Goal: Task Accomplishment & Management: Use online tool/utility

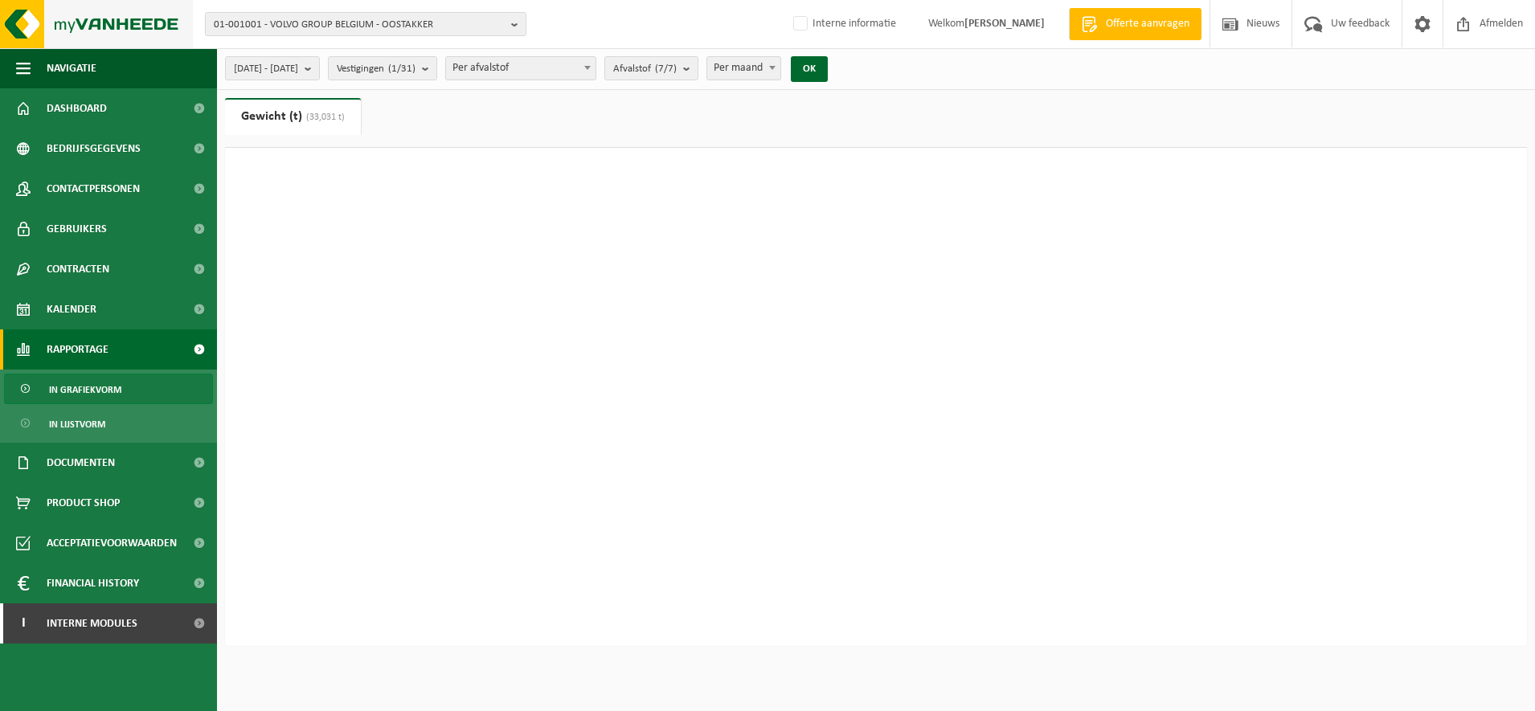
click at [77, 16] on img at bounding box center [96, 24] width 193 height 48
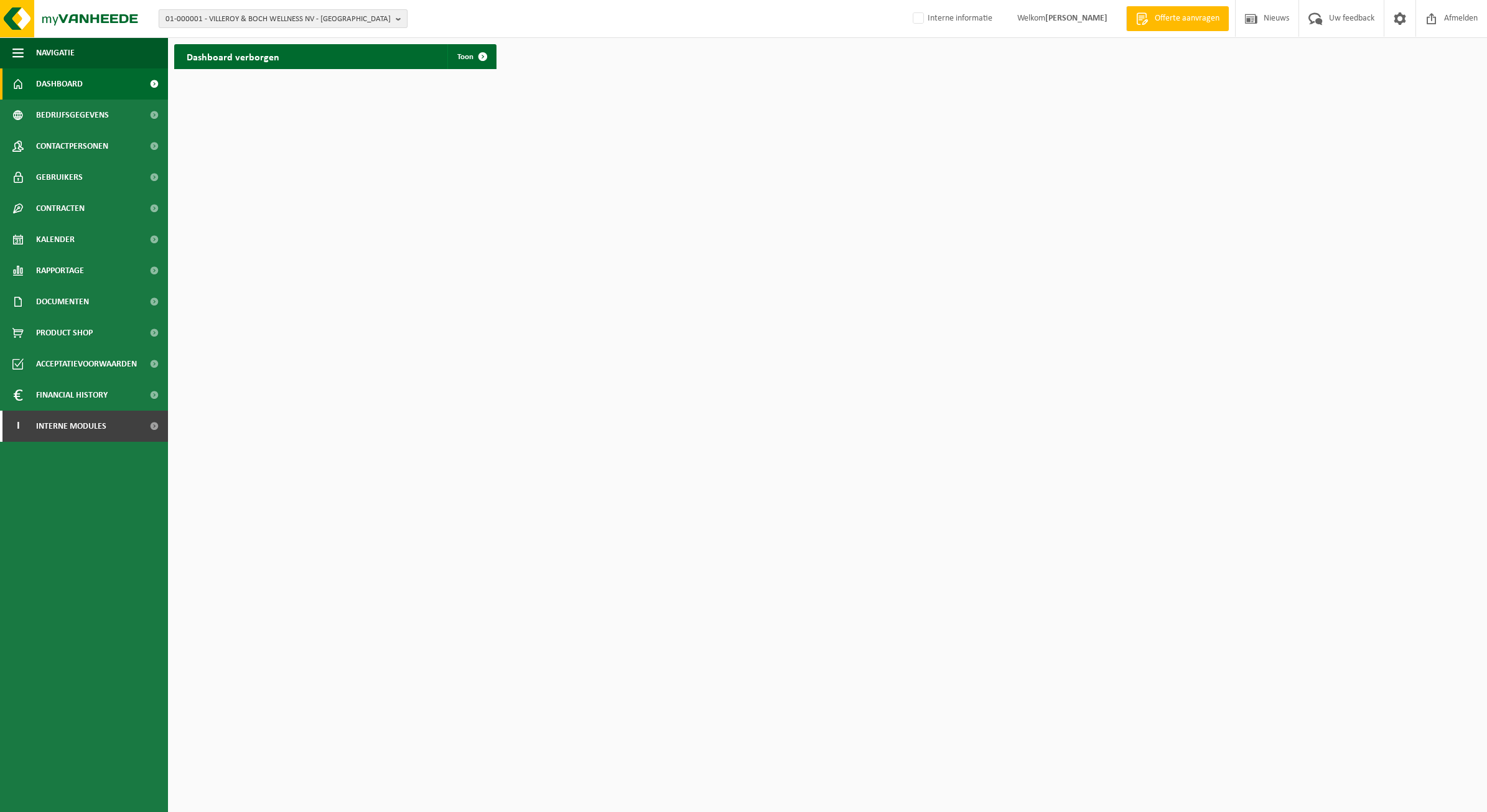
click at [272, 22] on span "01-000001 - VILLEROY & BOCH WELLNESS NV - [GEOGRAPHIC_DATA]" at bounding box center [278, 19] width 225 height 19
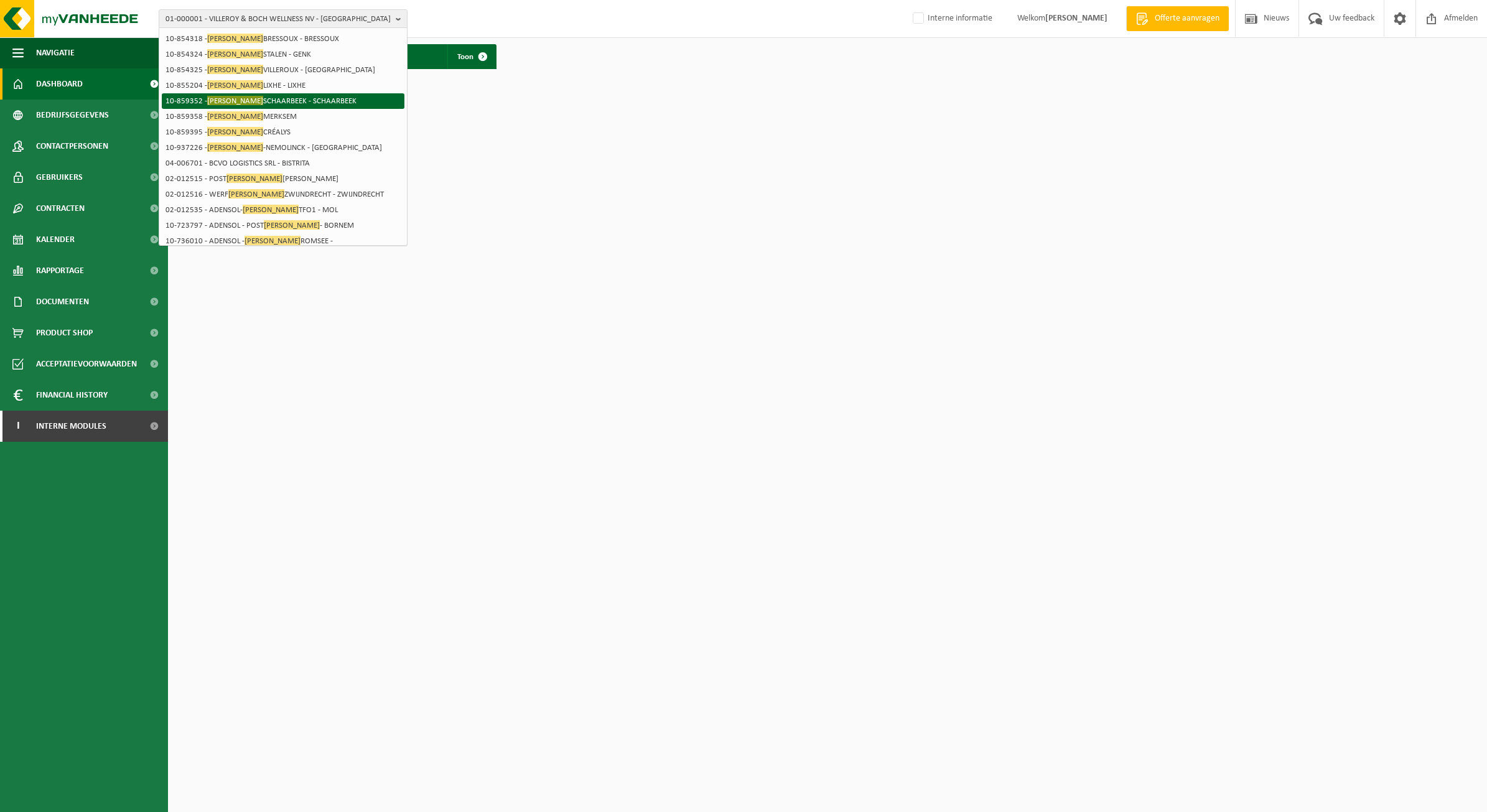
scroll to position [180, 0]
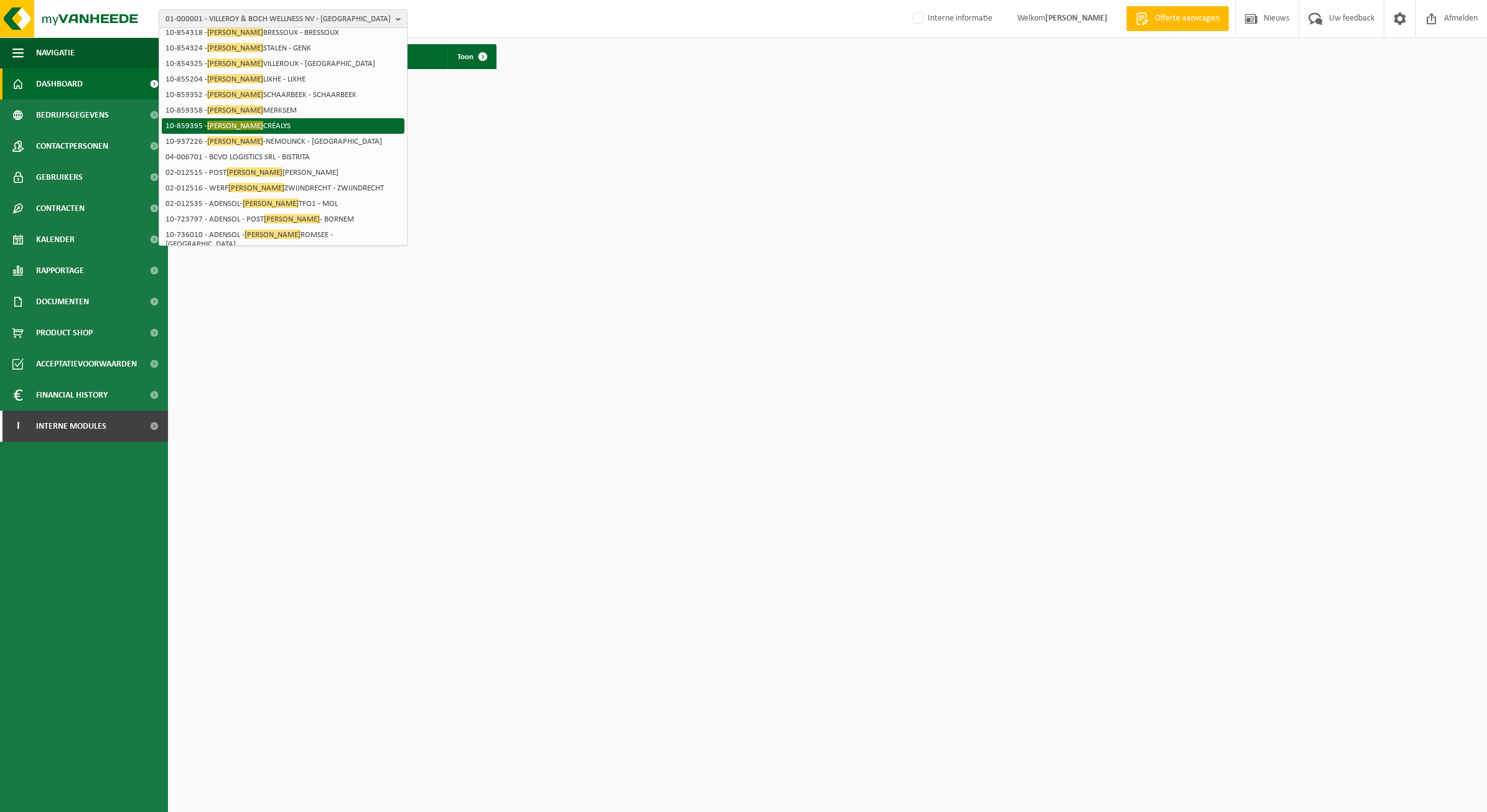
type input "elia"
click at [260, 103] on li "10-859358 - ELIA MERKSEM" at bounding box center [283, 111] width 242 height 15
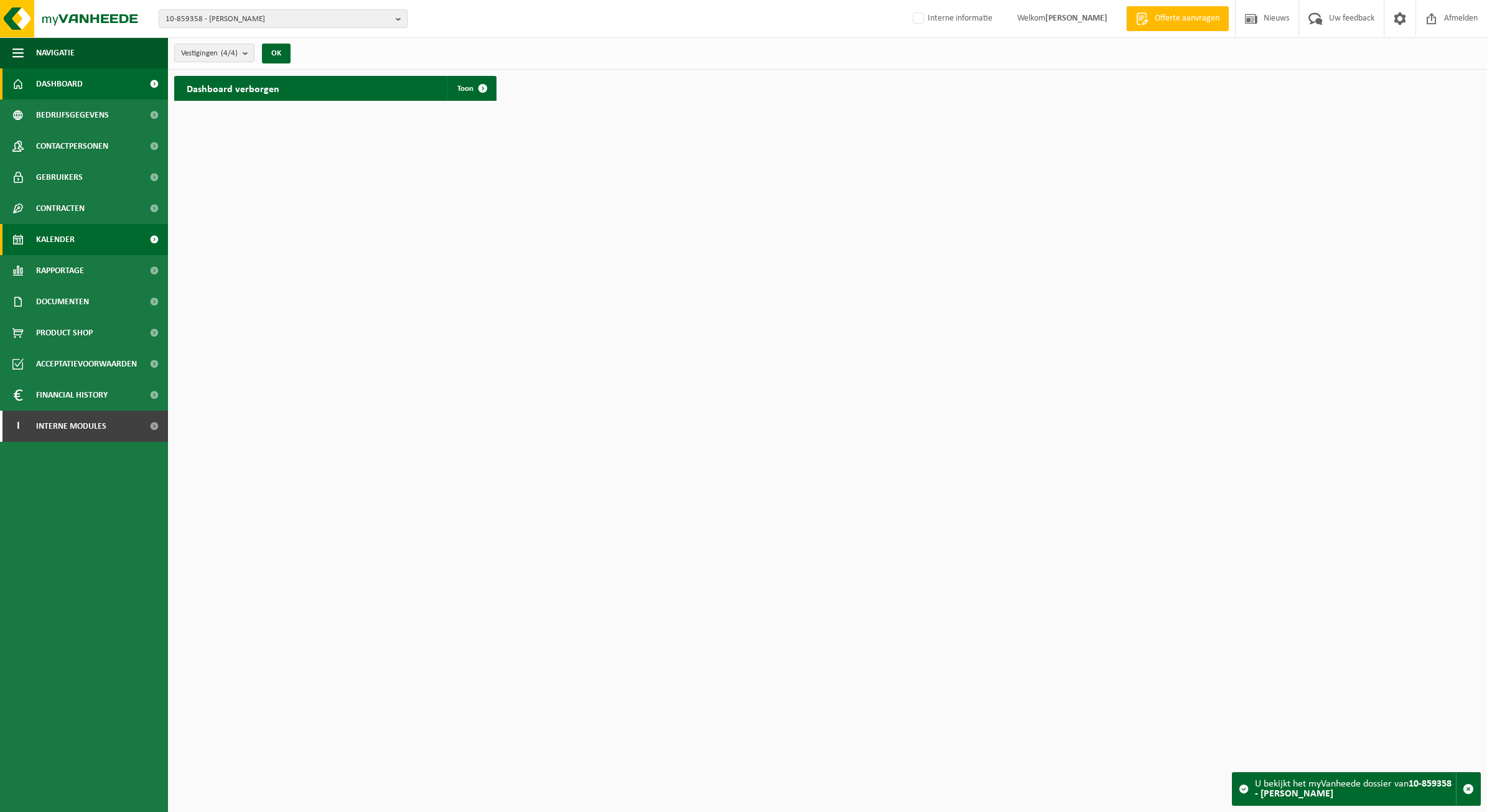
click at [80, 228] on link "Kalender" at bounding box center [84, 239] width 168 height 31
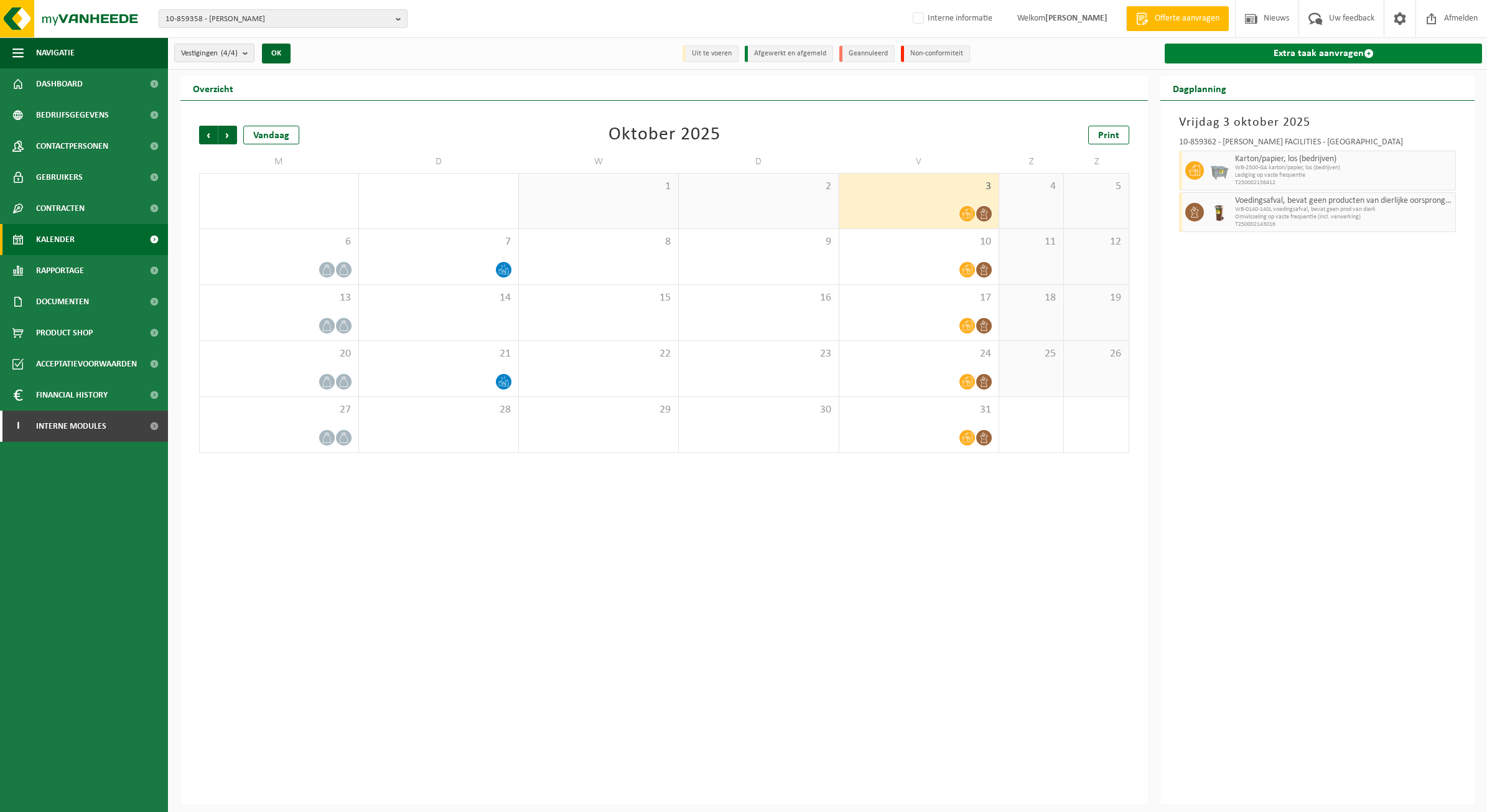
click at [1248, 48] on link "Extra taak aanvragen" at bounding box center [1323, 53] width 317 height 20
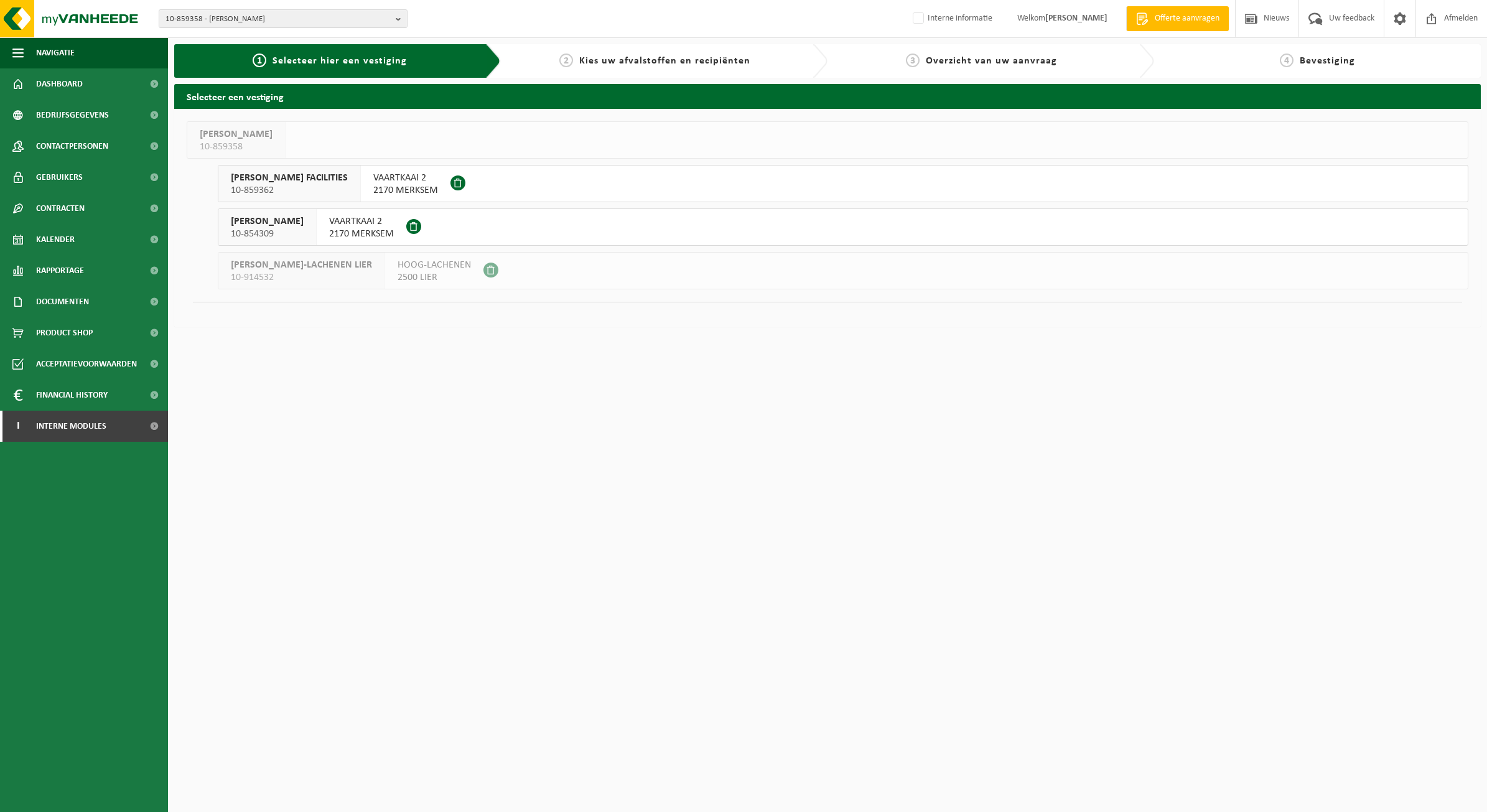
click at [303, 220] on span "ELIA MERKSEM MAC" at bounding box center [267, 221] width 73 height 12
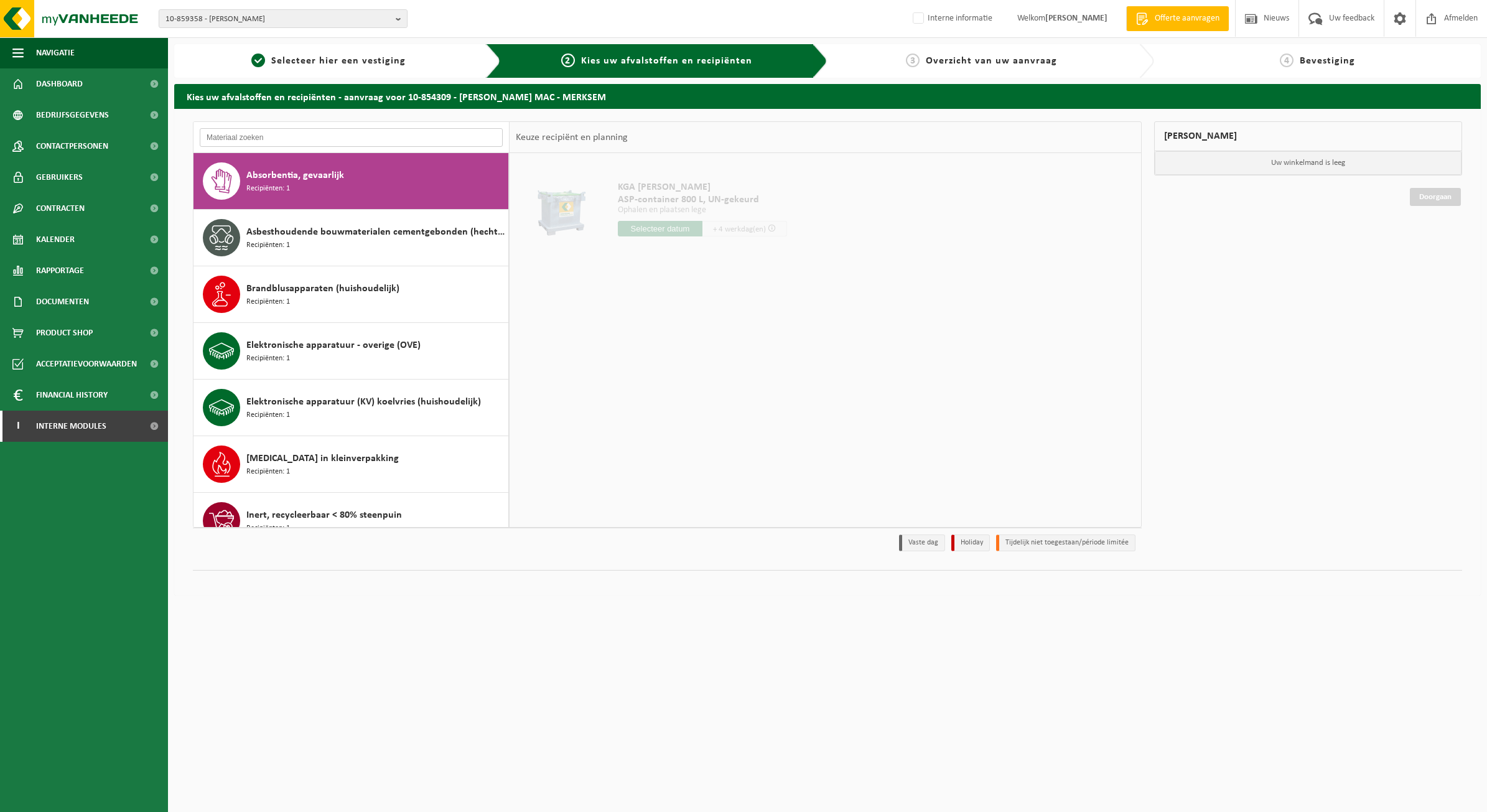
click at [300, 132] on input "text" at bounding box center [351, 138] width 303 height 19
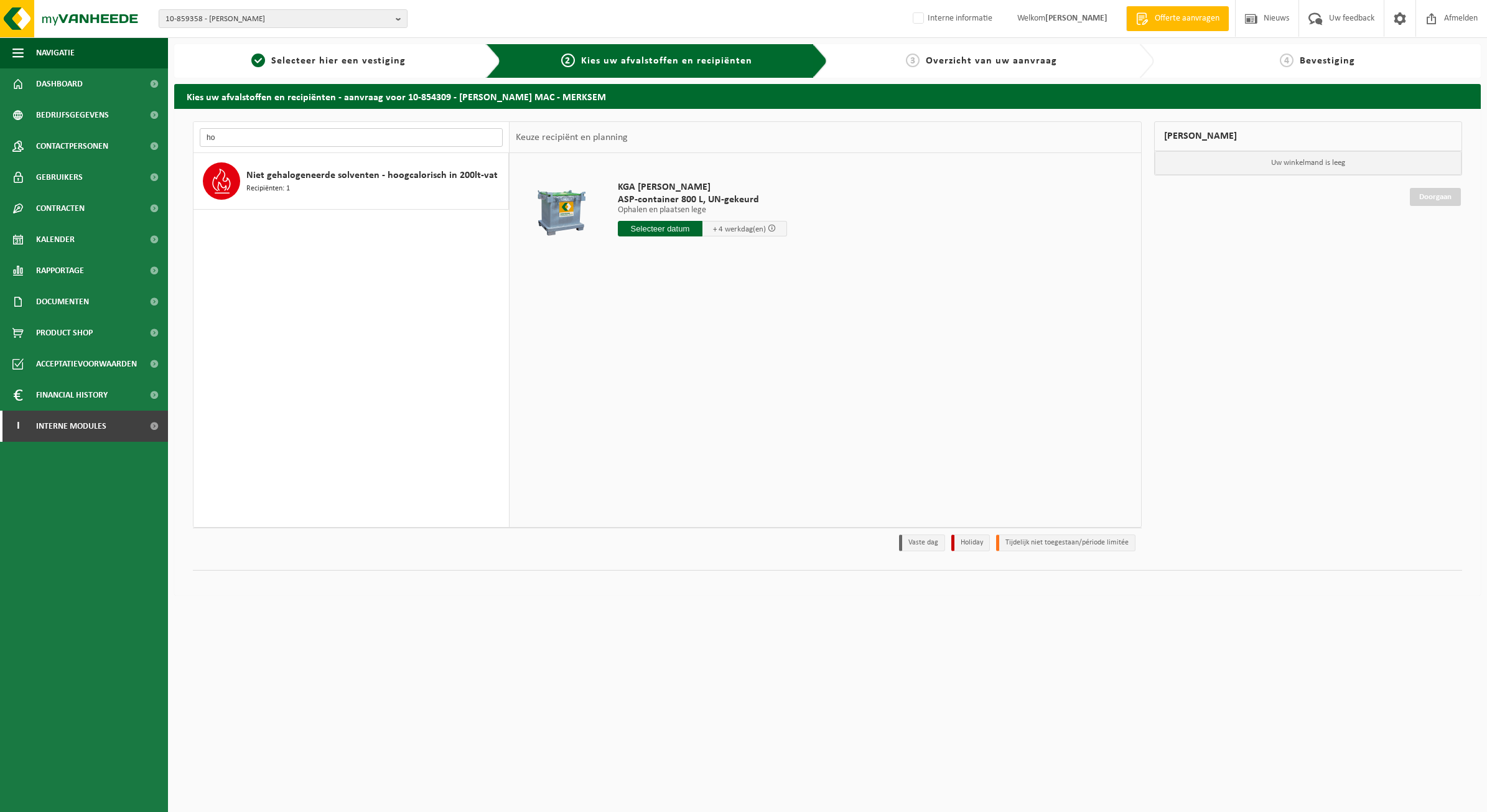
type input "h"
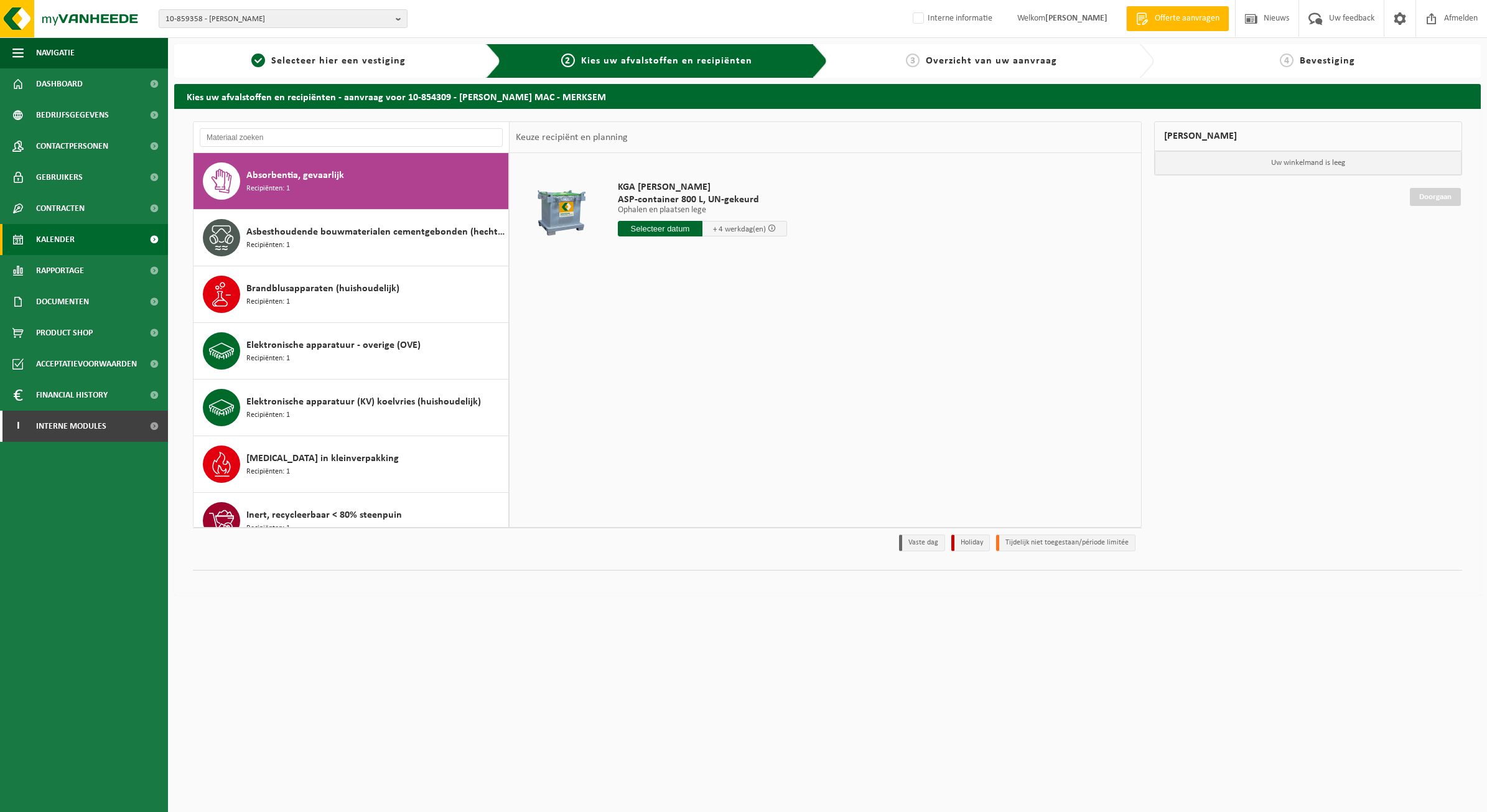
click at [65, 241] on span "Kalender" at bounding box center [56, 239] width 39 height 31
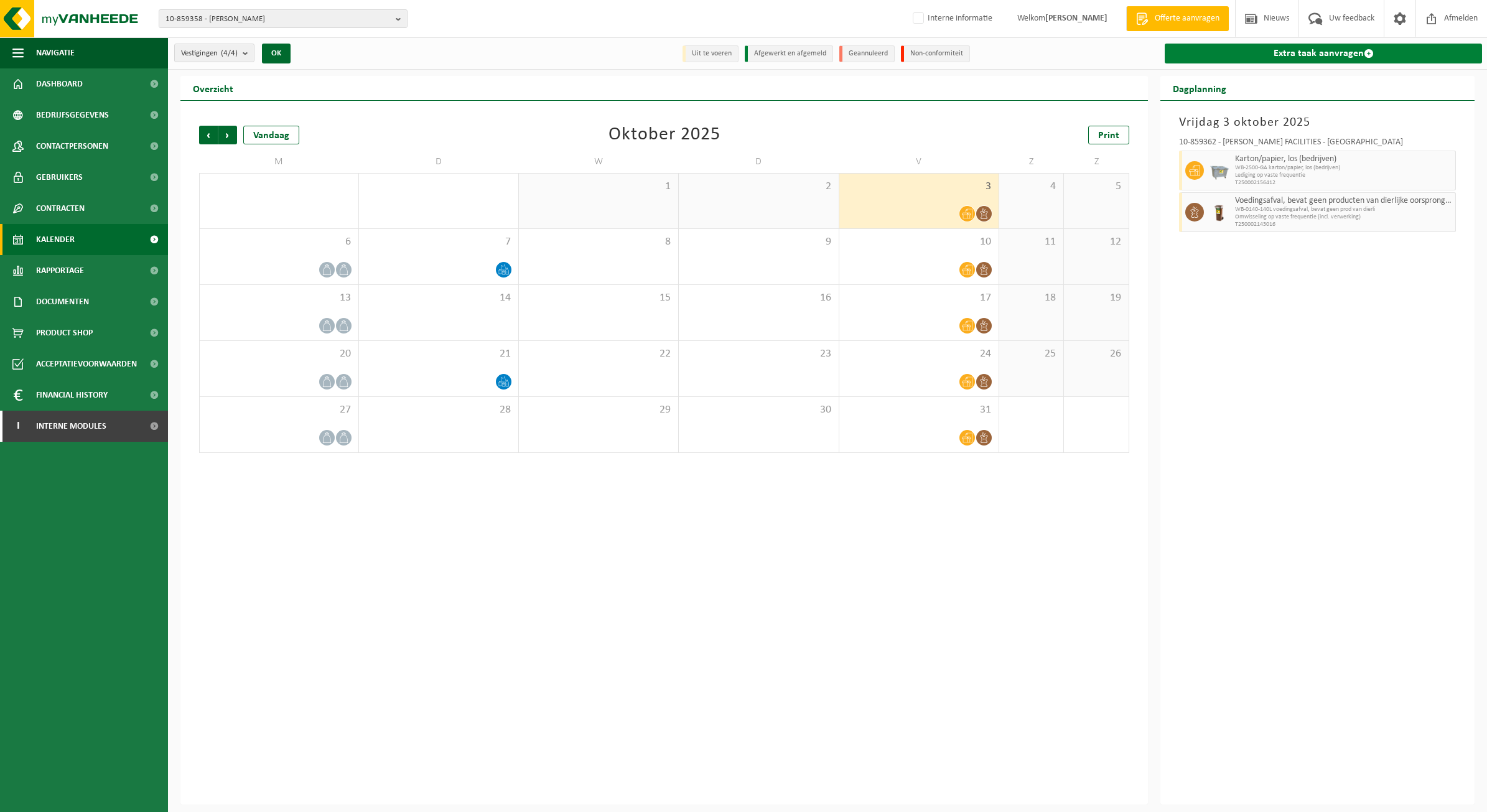
click at [1270, 53] on link "Extra taak aanvragen" at bounding box center [1323, 53] width 317 height 20
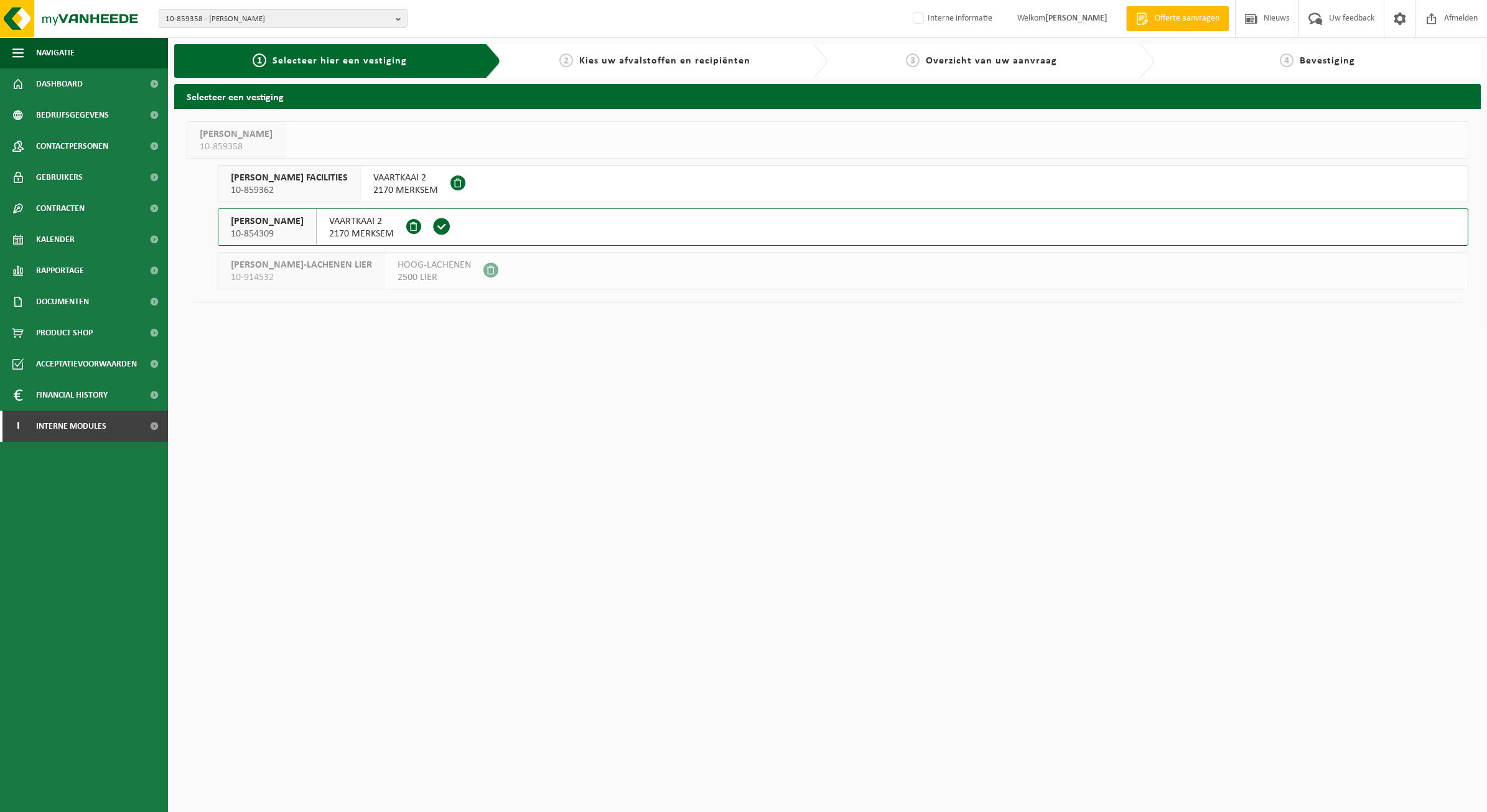
click at [297, 174] on span "ELIA MERKSEM FACILITIES" at bounding box center [289, 178] width 117 height 12
